Goal: Entertainment & Leisure: Consume media (video, audio)

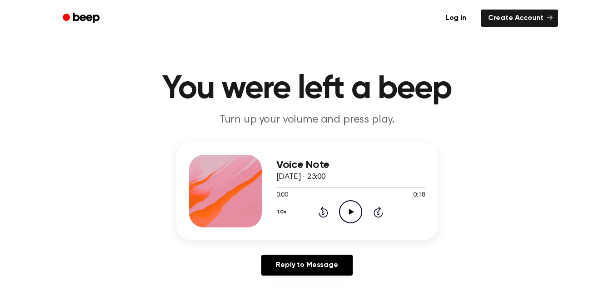
click at [345, 208] on icon "Play Audio" at bounding box center [350, 212] width 23 height 23
click at [352, 210] on icon "Play Audio" at bounding box center [350, 212] width 23 height 23
click at [349, 210] on icon "Play Audio" at bounding box center [350, 212] width 23 height 23
click at [354, 214] on icon "Play Audio" at bounding box center [350, 212] width 23 height 23
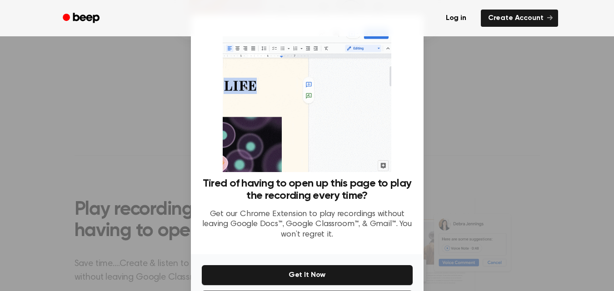
scroll to position [205, 0]
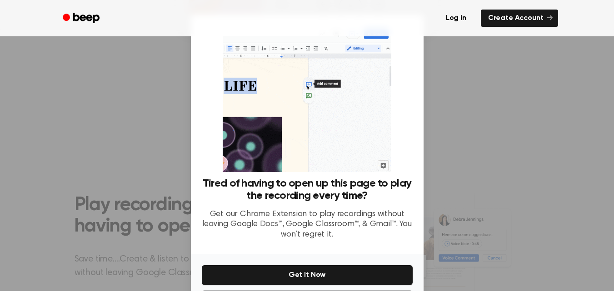
click at [509, 98] on div at bounding box center [307, 145] width 614 height 291
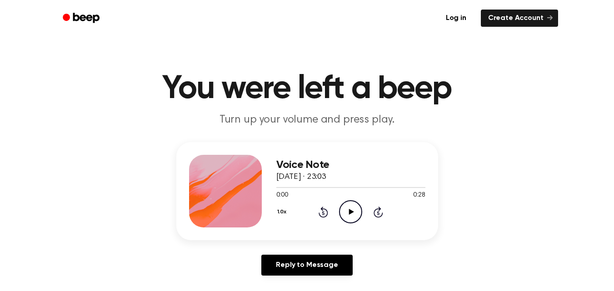
click at [347, 213] on icon "Play Audio" at bounding box center [350, 212] width 23 height 23
click at [351, 208] on icon "Play Audio" at bounding box center [350, 212] width 23 height 23
click at [346, 210] on icon "Play Audio" at bounding box center [350, 212] width 23 height 23
click at [346, 211] on icon "Play Audio" at bounding box center [350, 212] width 23 height 23
click at [347, 211] on icon "Play Audio" at bounding box center [350, 212] width 23 height 23
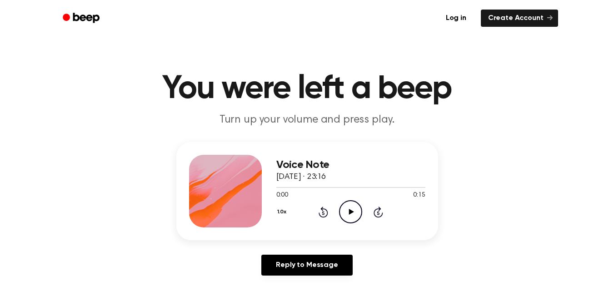
click at [349, 212] on icon "Play Audio" at bounding box center [350, 212] width 23 height 23
click at [351, 209] on icon "Play Audio" at bounding box center [350, 212] width 23 height 23
